Goal: Navigation & Orientation: Find specific page/section

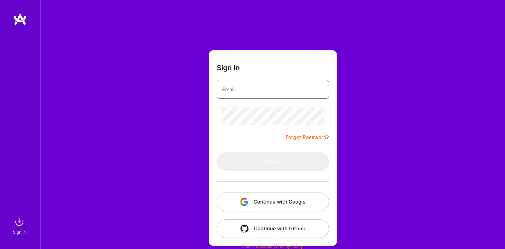
click at [324, 89] on nordpass-icon at bounding box center [324, 90] width 0 height 6
click at [241, 196] on button "Continue with Google" at bounding box center [273, 201] width 112 height 19
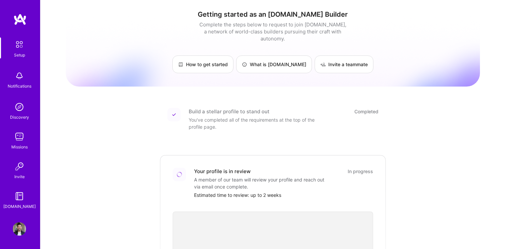
click at [19, 225] on img at bounding box center [19, 228] width 13 height 13
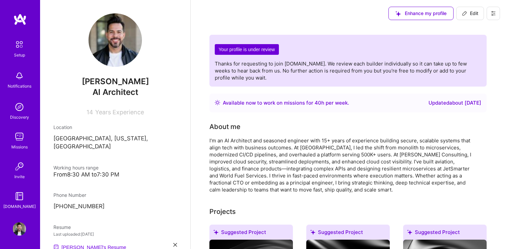
click at [21, 108] on img at bounding box center [19, 106] width 13 height 13
